Goal: Check status: Check status

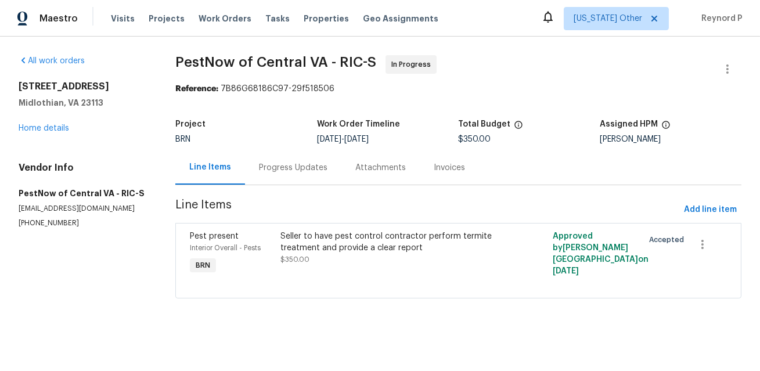
click at [315, 234] on div "Seller to have pest control contractor perform termite treatment and provide a …" at bounding box center [389, 241] width 219 height 23
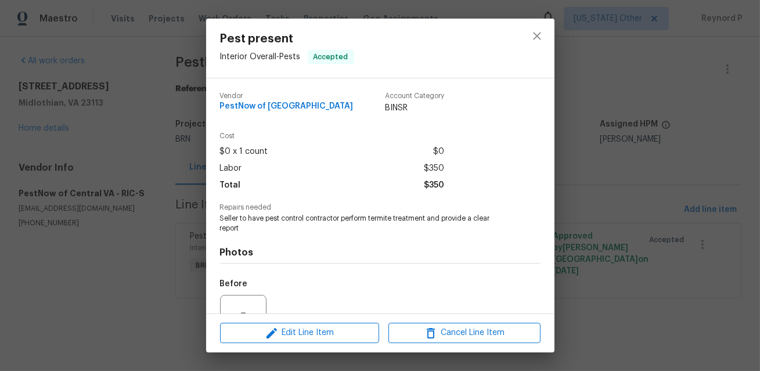
scroll to position [116, 0]
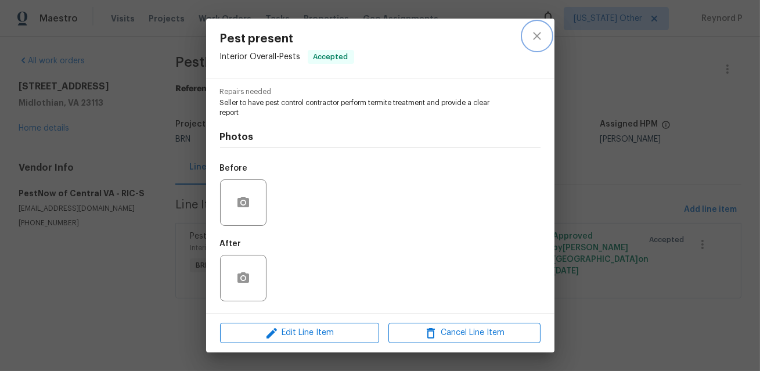
click at [536, 36] on icon "close" at bounding box center [537, 36] width 8 height 8
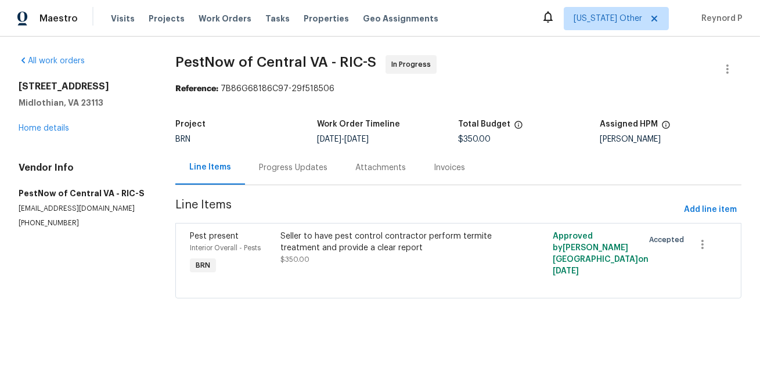
click at [297, 169] on div "Progress Updates" at bounding box center [293, 168] width 68 height 12
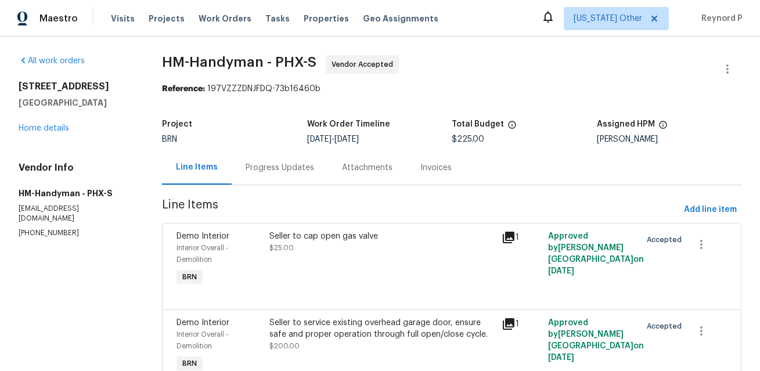
click at [288, 180] on div "Progress Updates" at bounding box center [280, 167] width 96 height 34
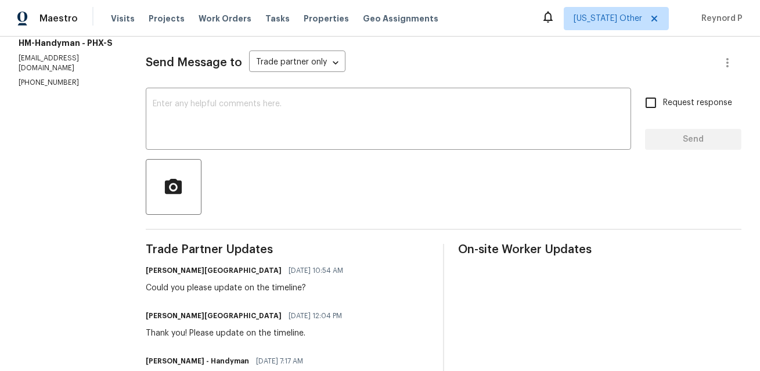
scroll to position [277, 0]
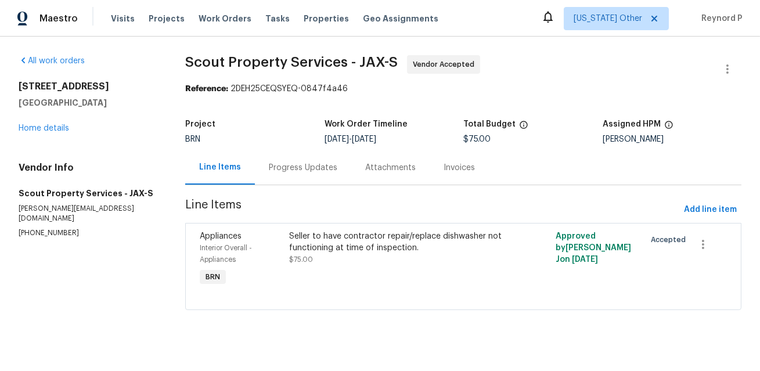
click at [294, 170] on div "Progress Updates" at bounding box center [303, 168] width 68 height 12
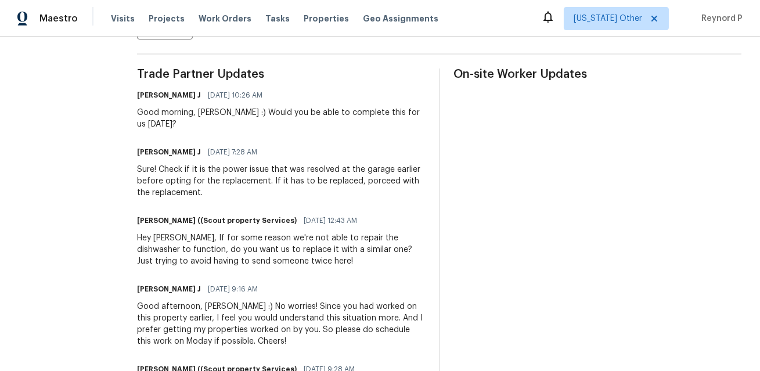
scroll to position [325, 0]
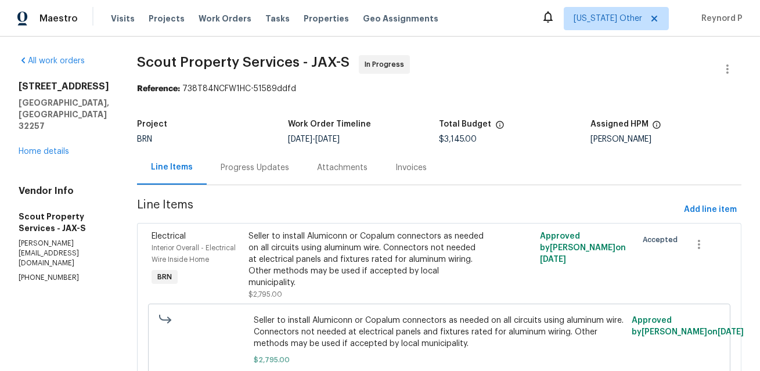
click at [252, 166] on div "Progress Updates" at bounding box center [255, 168] width 68 height 12
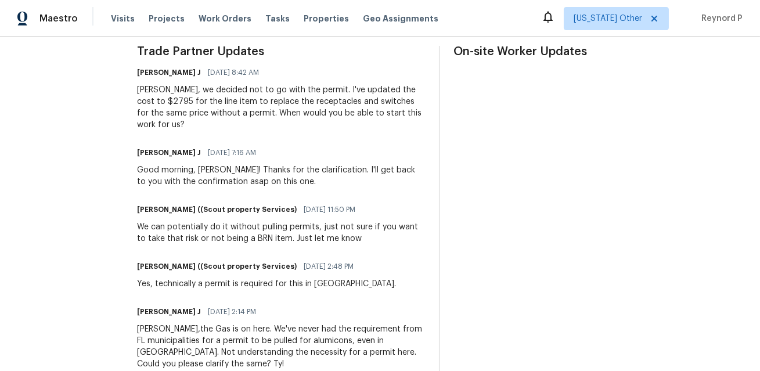
scroll to position [279, 0]
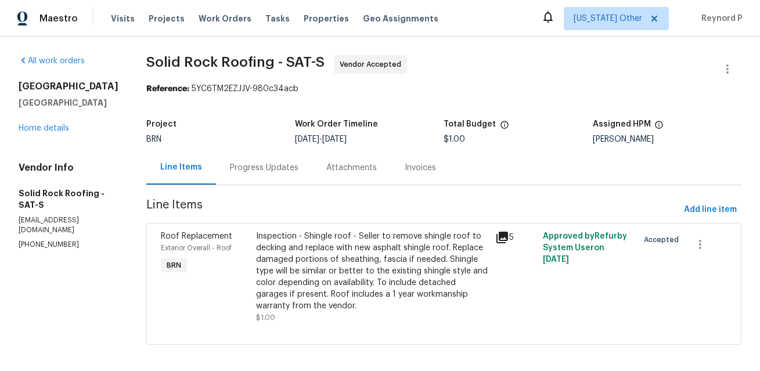
click at [262, 162] on div "Progress Updates" at bounding box center [264, 167] width 96 height 34
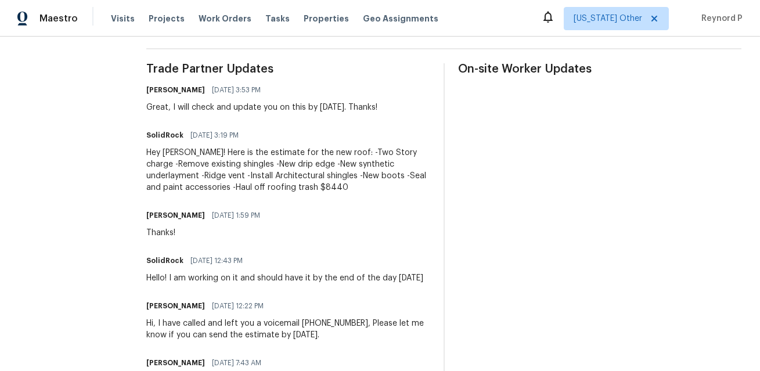
scroll to position [460, 0]
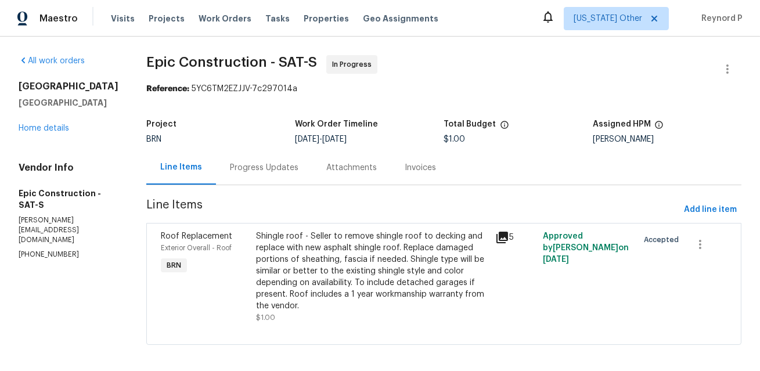
click at [243, 158] on div "Progress Updates" at bounding box center [264, 167] width 96 height 34
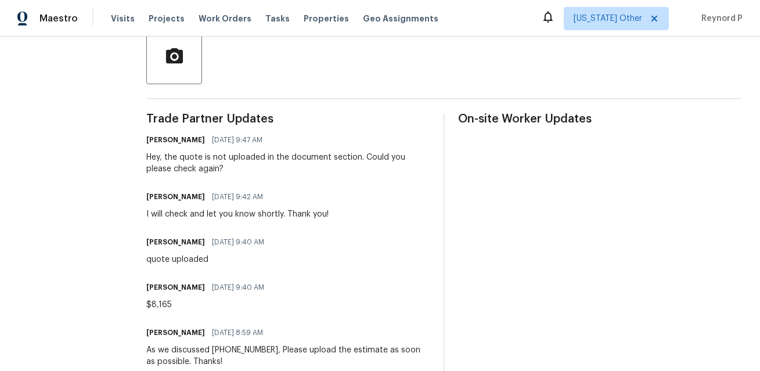
scroll to position [294, 0]
